Goal: Communication & Community: Ask a question

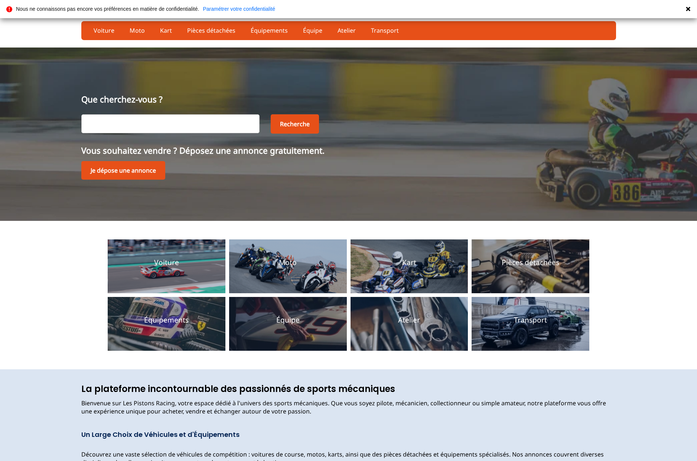
click at [686, 9] on icon at bounding box center [688, 9] width 6 height 6
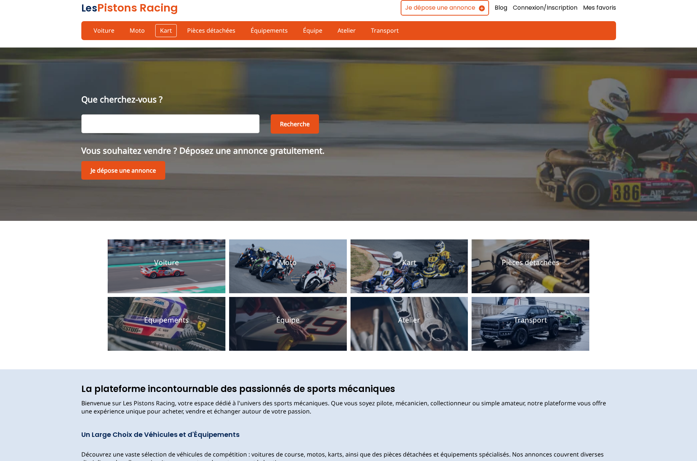
click at [159, 33] on link "Kart" at bounding box center [166, 30] width 22 height 13
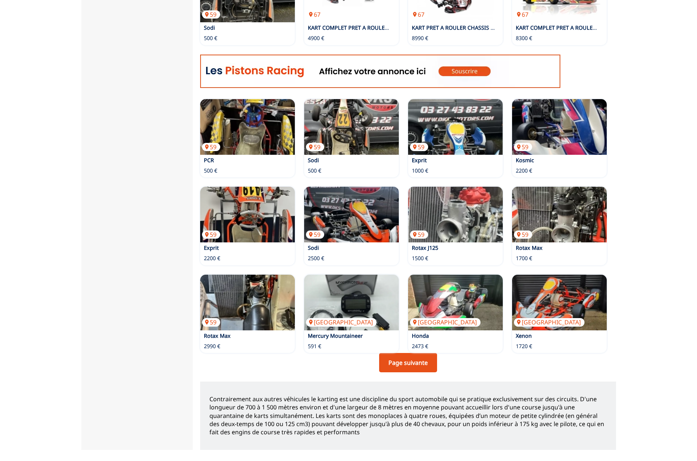
scroll to position [355, 0]
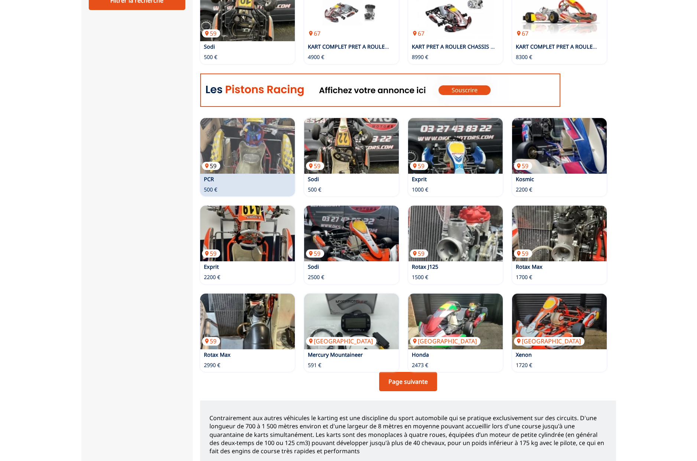
click at [227, 136] on img at bounding box center [247, 146] width 95 height 56
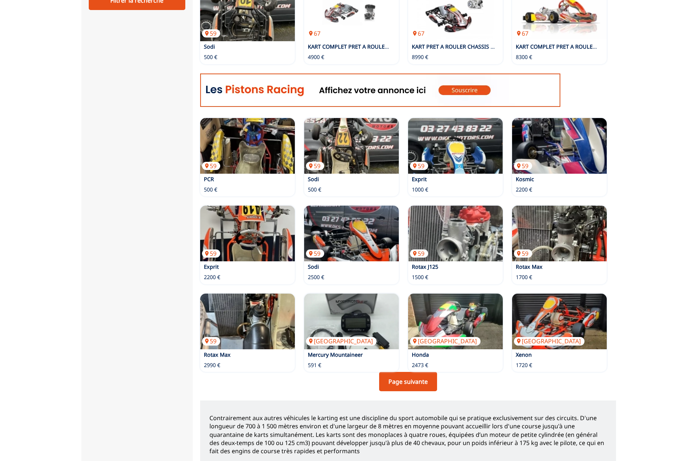
scroll to position [355, 0]
click at [258, 93] on img at bounding box center [380, 90] width 360 height 33
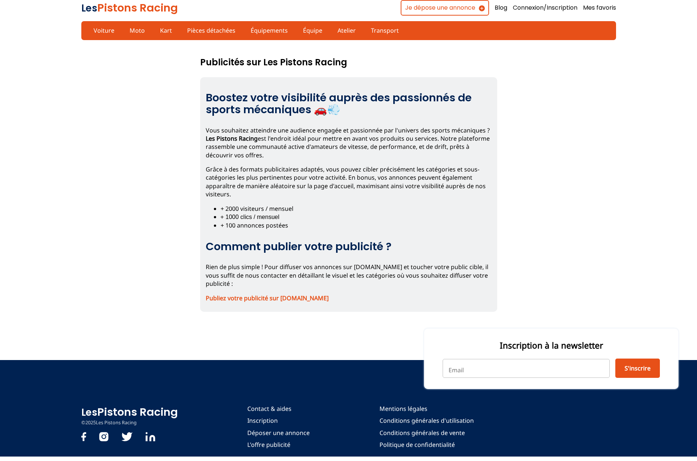
click at [300, 296] on strong "Publiez votre publicité sur [DOMAIN_NAME]" at bounding box center [267, 298] width 123 height 8
click at [265, 298] on strong "Publiez votre publicité sur lespistonsracing.fr" at bounding box center [267, 298] width 123 height 8
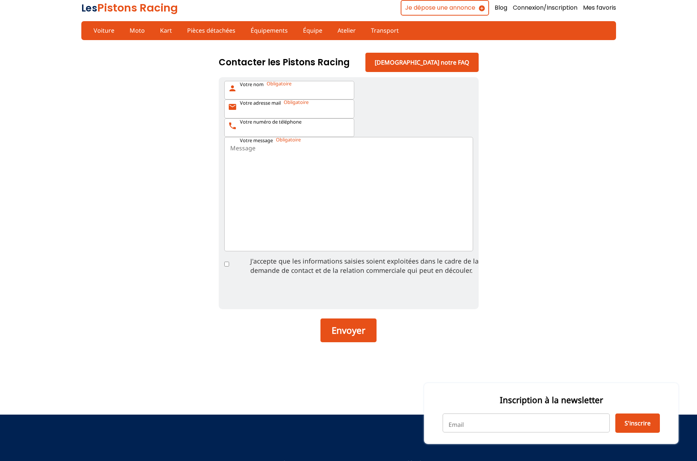
click at [370, 172] on textarea "Votre message" at bounding box center [348, 194] width 249 height 114
click at [264, 88] on p "Votre nom" at bounding box center [252, 84] width 24 height 7
click at [276, 89] on input "Votre nom person" at bounding box center [289, 90] width 130 height 19
click at [273, 131] on input "Votre numéro de téléphone phone" at bounding box center [289, 127] width 130 height 19
click at [427, 60] on link "[DEMOGRAPHIC_DATA] notre FAQ" at bounding box center [421, 62] width 113 height 19
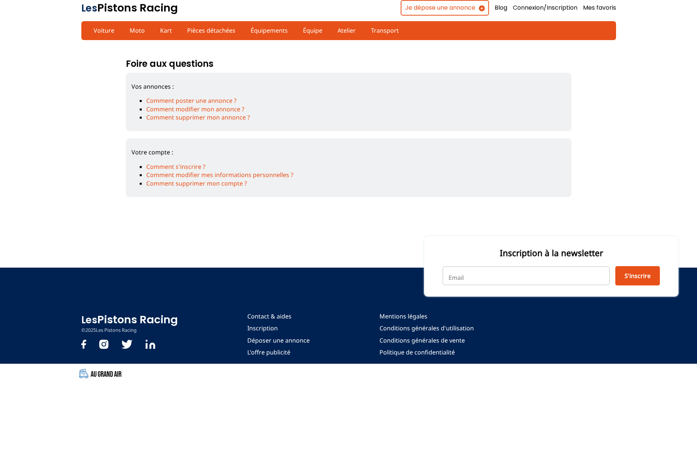
click at [109, 2] on link "Les Pistons Racing" at bounding box center [129, 7] width 97 height 15
